Goal: Register for event/course

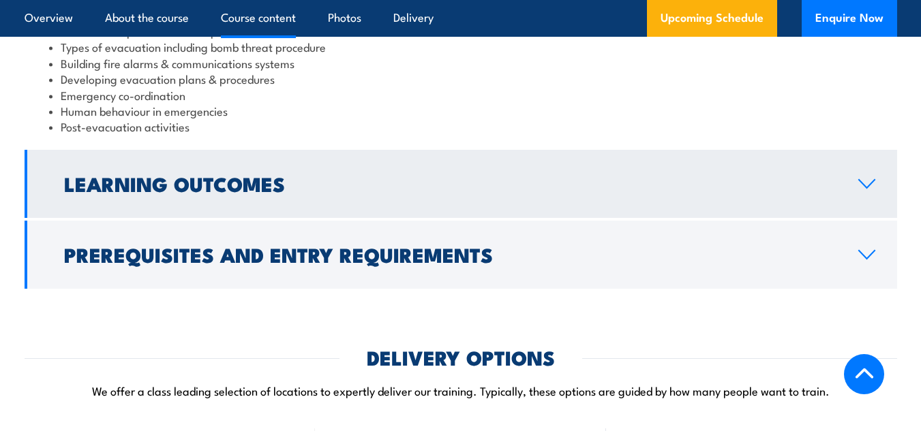
scroll to position [1517, 0]
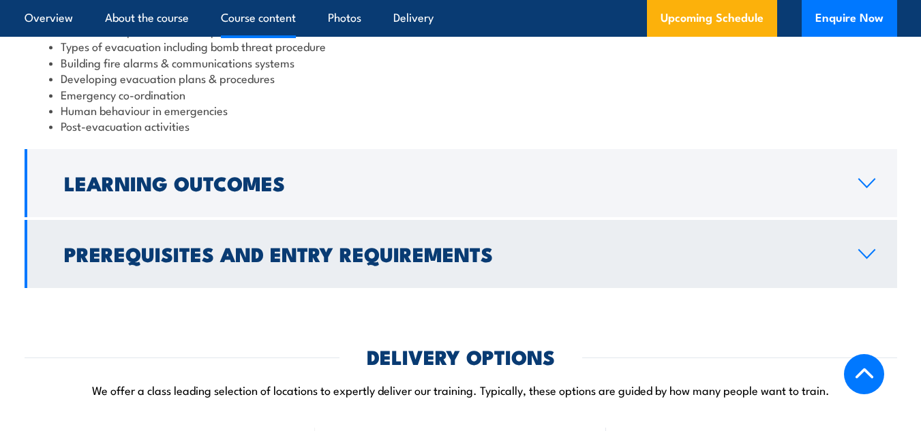
click at [454, 262] on h2 "Prerequisites and Entry Requirements" at bounding box center [450, 254] width 772 height 18
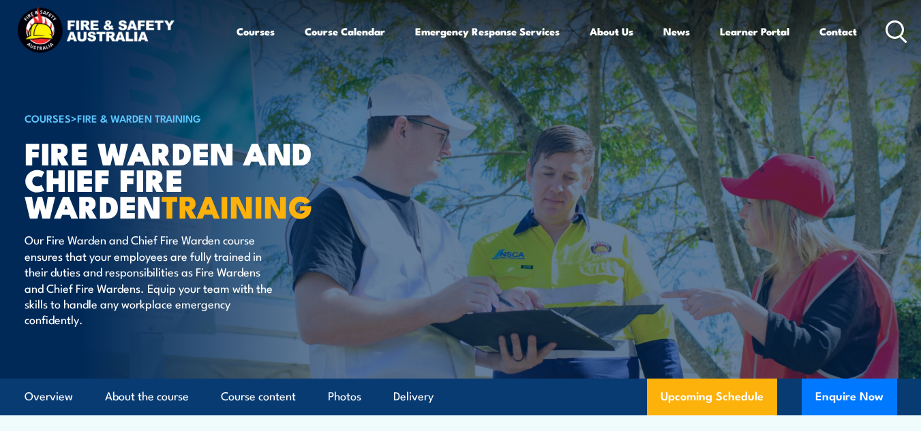
scroll to position [0, 0]
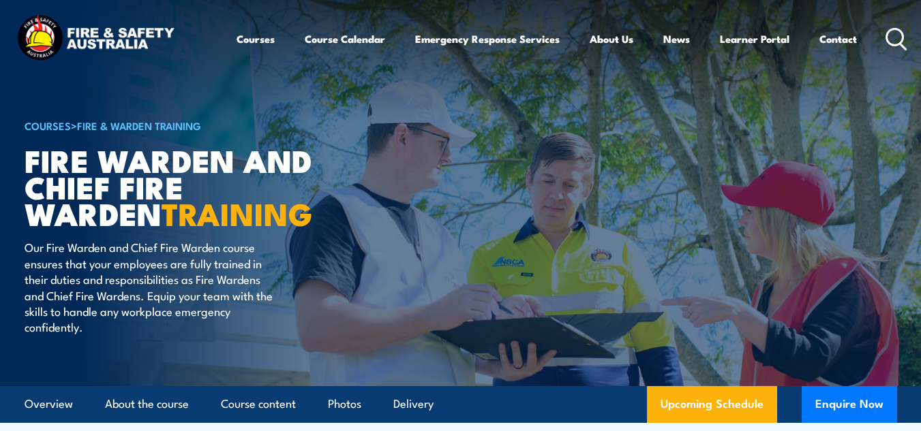
click at [100, 122] on link "Fire & Warden Training" at bounding box center [139, 125] width 124 height 15
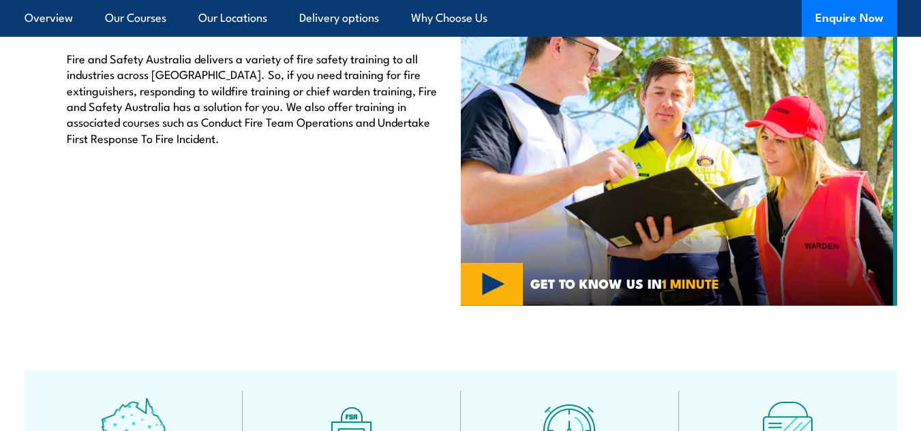
scroll to position [528, 0]
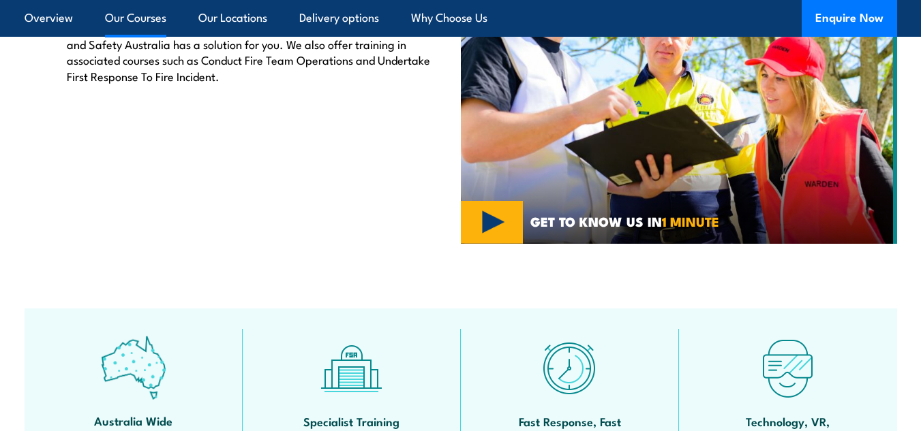
click at [109, 11] on link "Our Courses" at bounding box center [135, 18] width 61 height 36
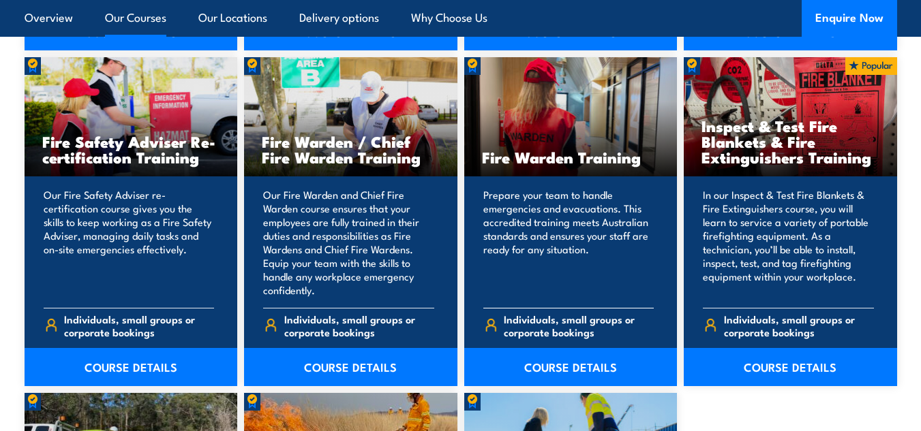
scroll to position [1773, 0]
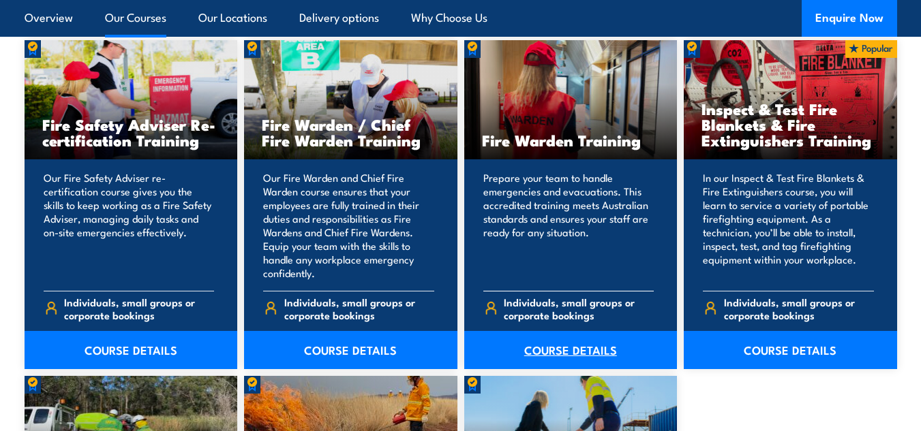
click at [548, 347] on link "COURSE DETAILS" at bounding box center [570, 350] width 213 height 38
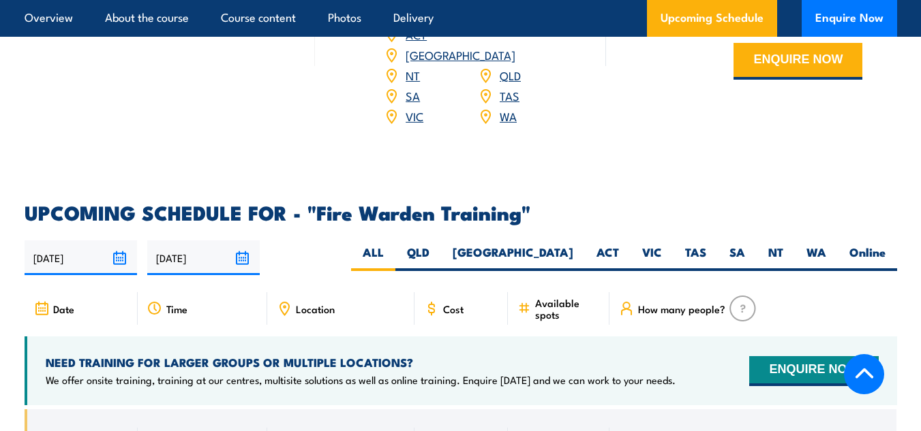
scroll to position [2269, 0]
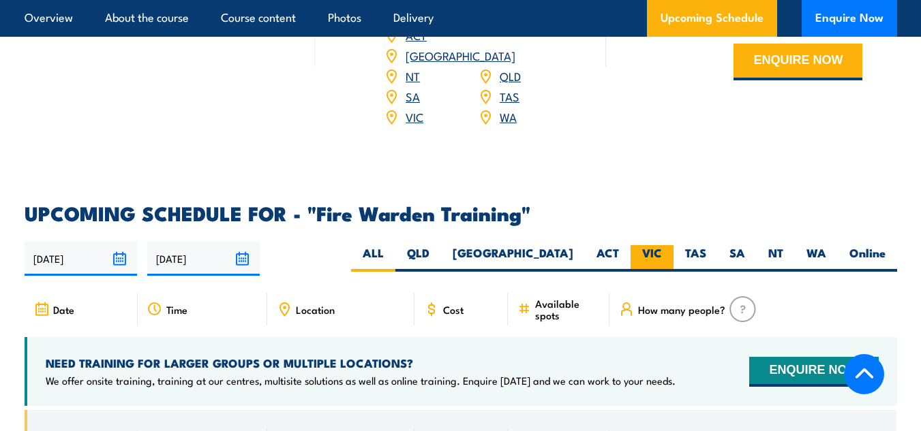
click at [645, 245] on label "VIC" at bounding box center [651, 258] width 43 height 27
click at [662, 245] on input "VIC" at bounding box center [666, 249] width 9 height 9
radio input "true"
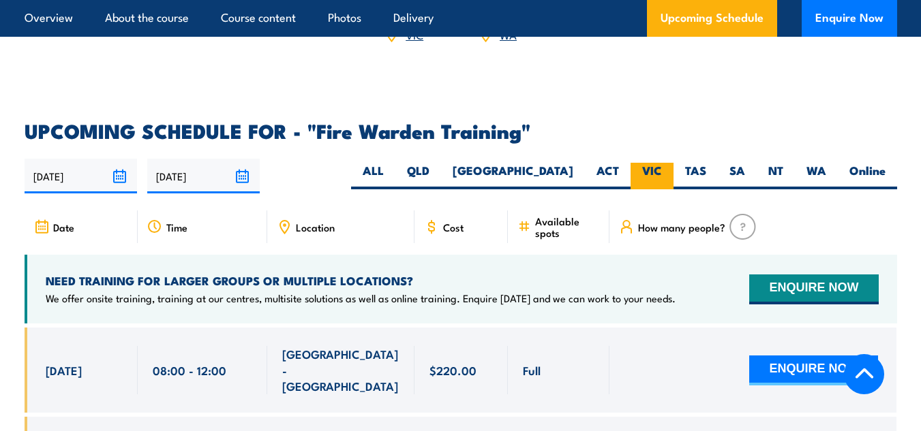
scroll to position [2430, 0]
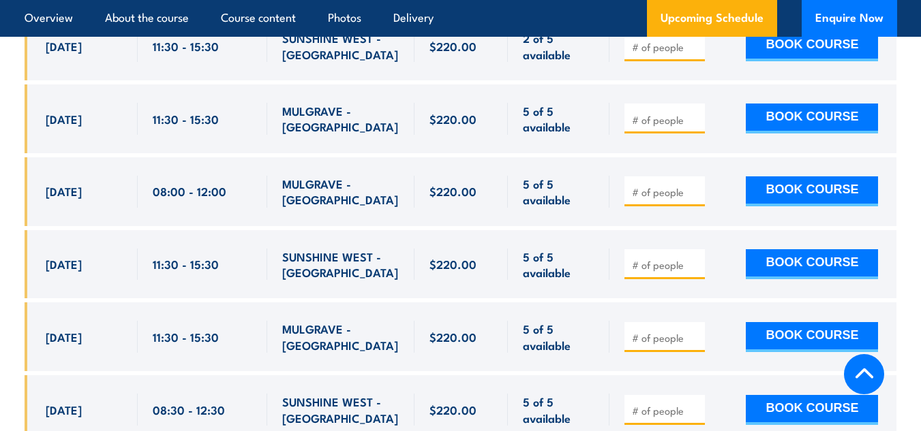
scroll to position [3542, 0]
